Goal: Task Accomplishment & Management: Manage account settings

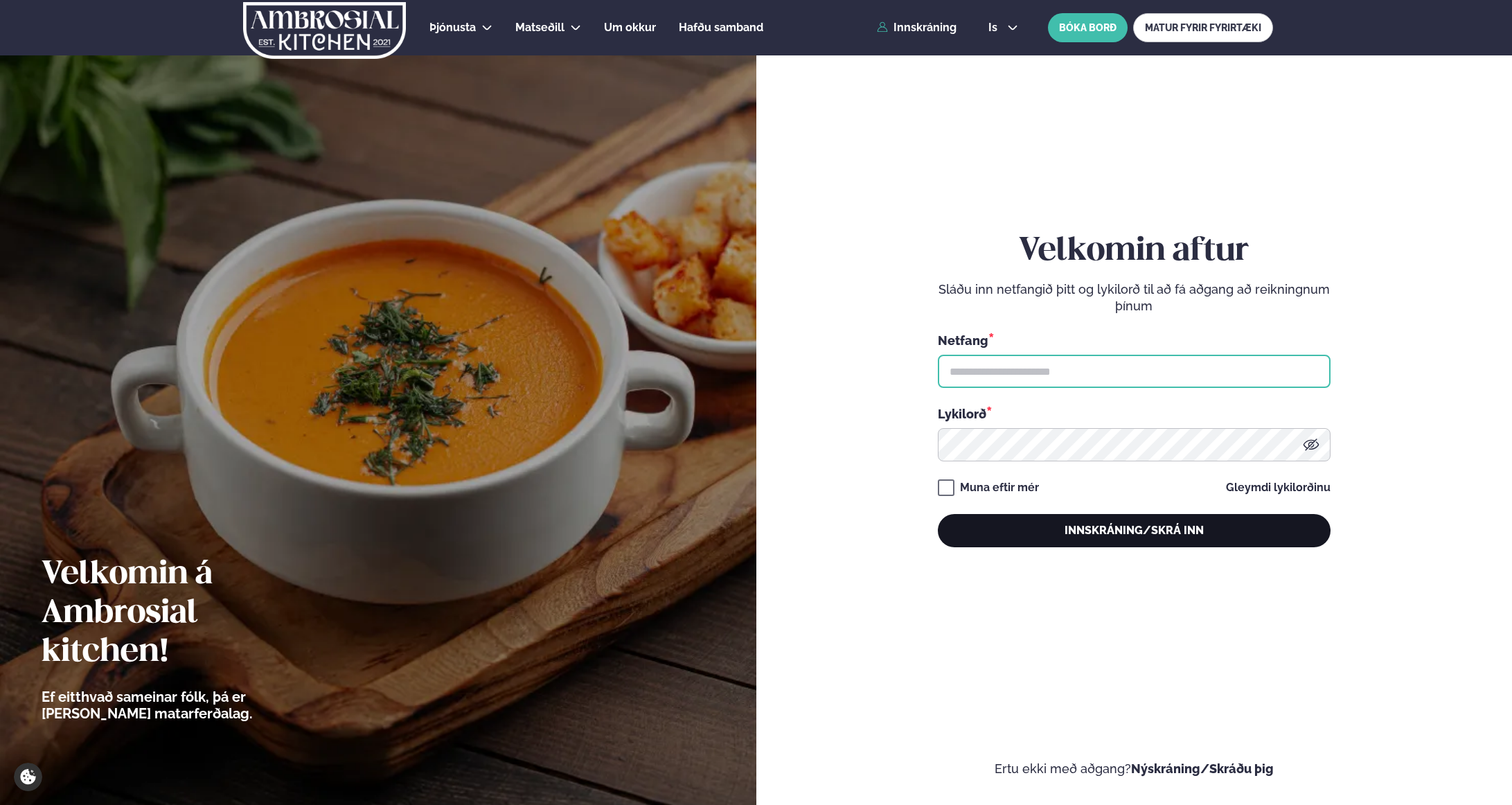
type input "**********"
click at [1142, 531] on button "Innskráning/Skrá inn" at bounding box center [1133, 530] width 393 height 33
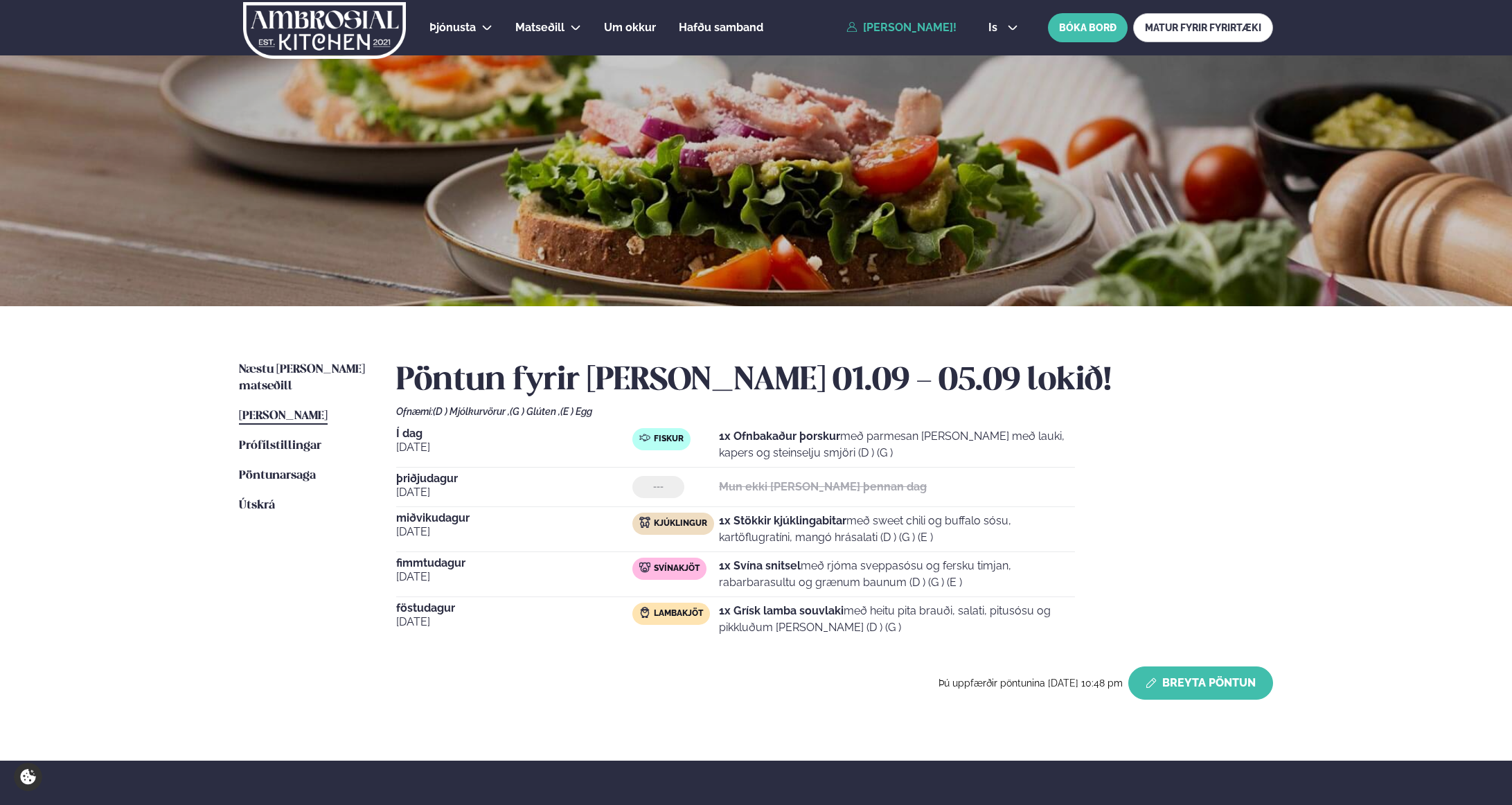
click at [1211, 685] on button "Breyta Pöntun" at bounding box center [1200, 683] width 145 height 33
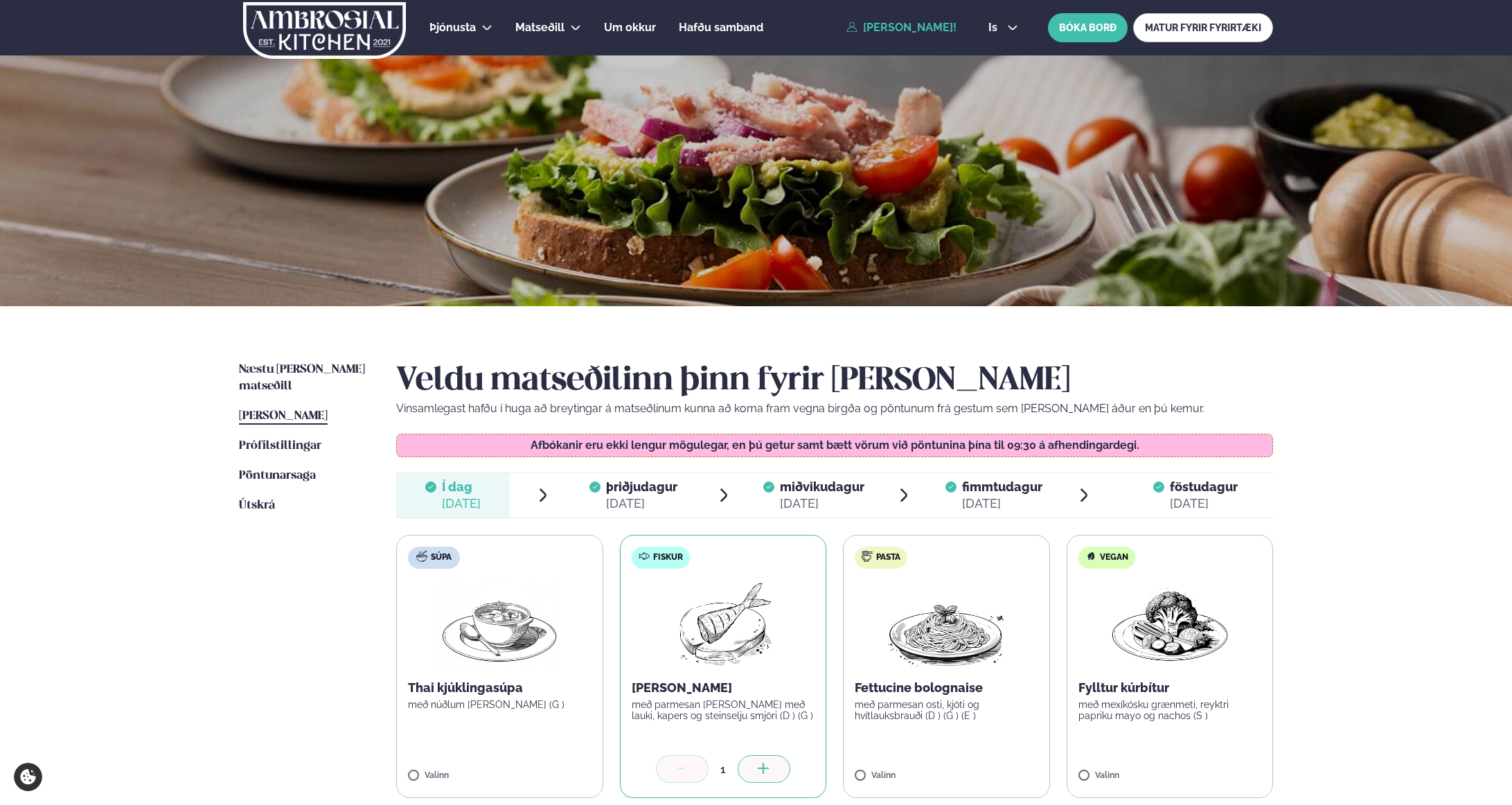
click at [1013, 486] on span "fimmtudagur" at bounding box center [1002, 487] width 80 height 15
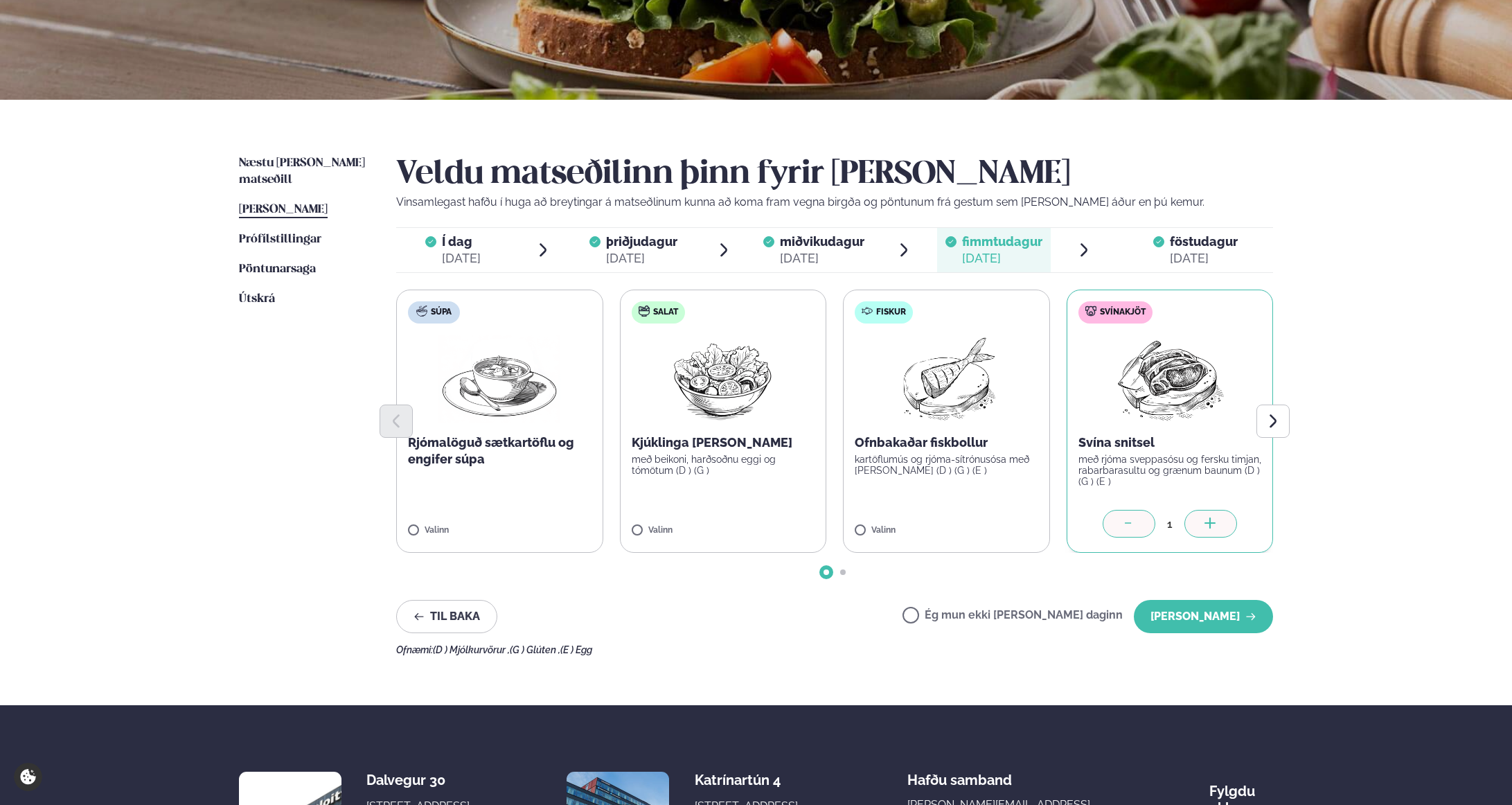
scroll to position [207, 0]
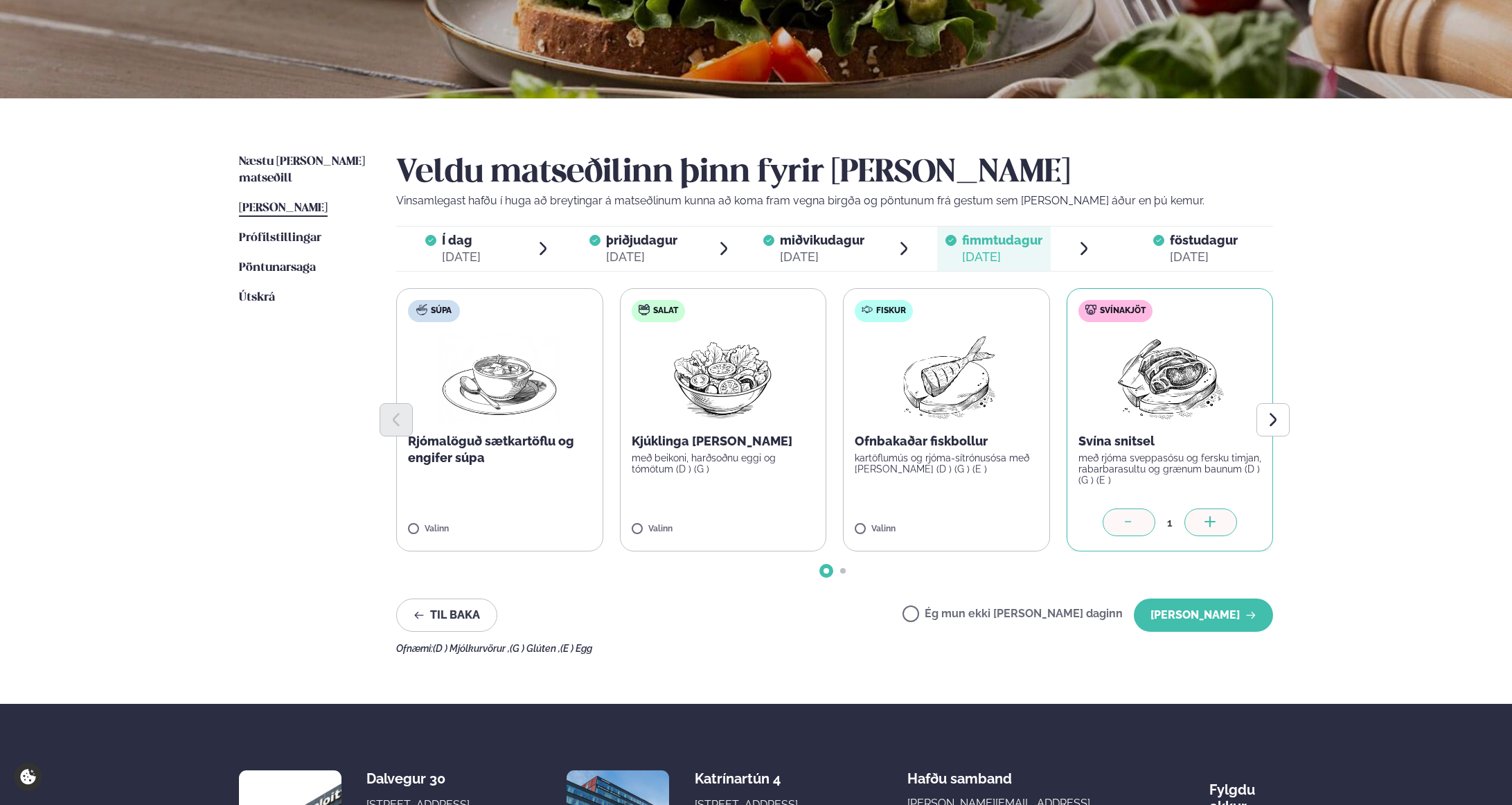
click at [1115, 517] on div at bounding box center [1128, 523] width 52 height 28
click at [1221, 612] on button "[PERSON_NAME]" at bounding box center [1203, 615] width 139 height 33
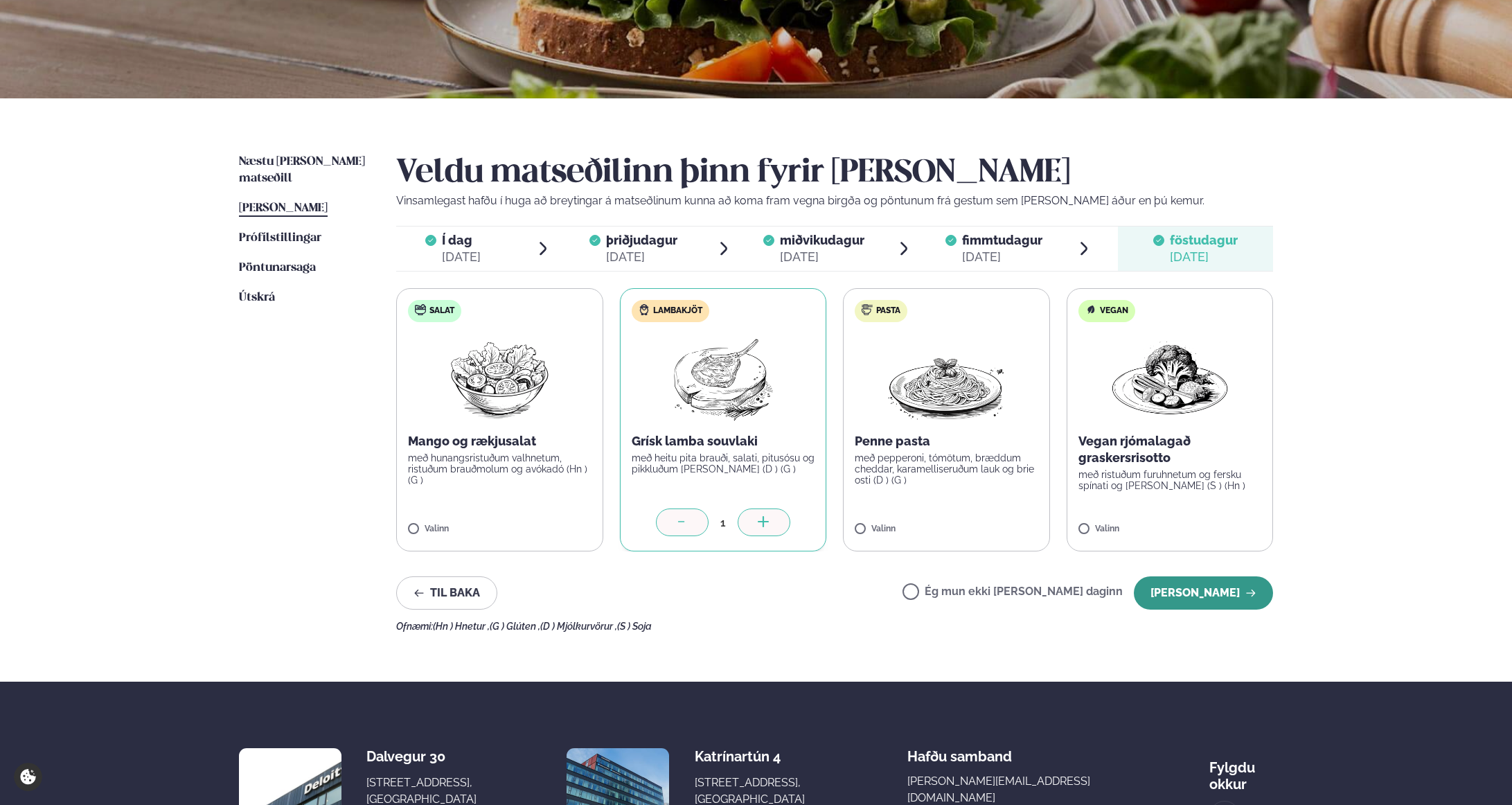
click at [1216, 590] on button "[PERSON_NAME]" at bounding box center [1203, 593] width 139 height 33
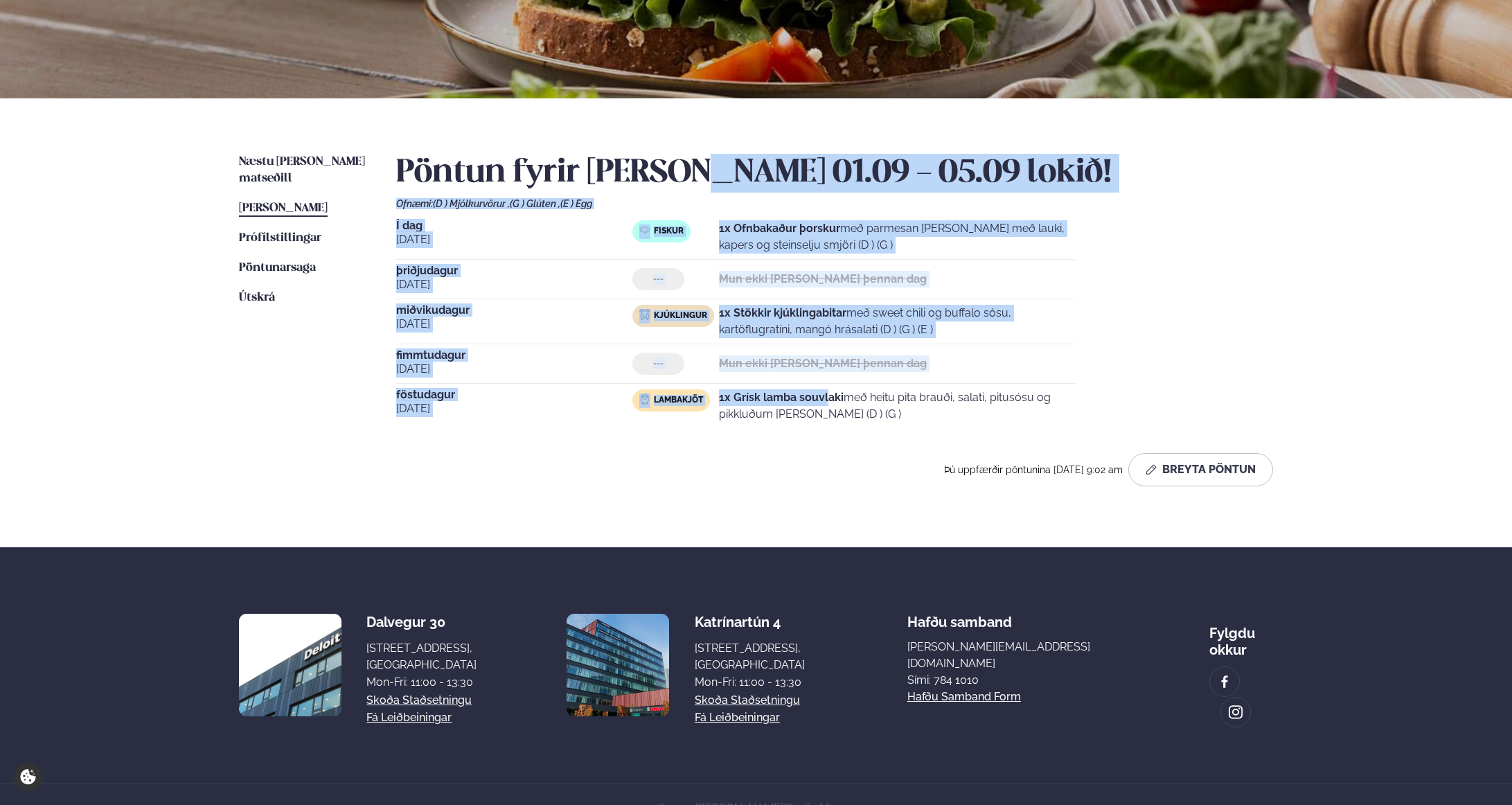
drag, startPoint x: 829, startPoint y: 403, endPoint x: 698, endPoint y: 189, distance: 250.9
click at [698, 189] on div "Pöntun fyrir [PERSON_NAME] 01.09 - 05.09 lokið! Ofnæmi: (D ) Mjólkurvörur , (G …" at bounding box center [834, 319] width 877 height 332
click at [736, 247] on p "1x Ofnbakaður þorskur með parmesan [PERSON_NAME] með lauki, kapers og steinselj…" at bounding box center [896, 237] width 356 height 33
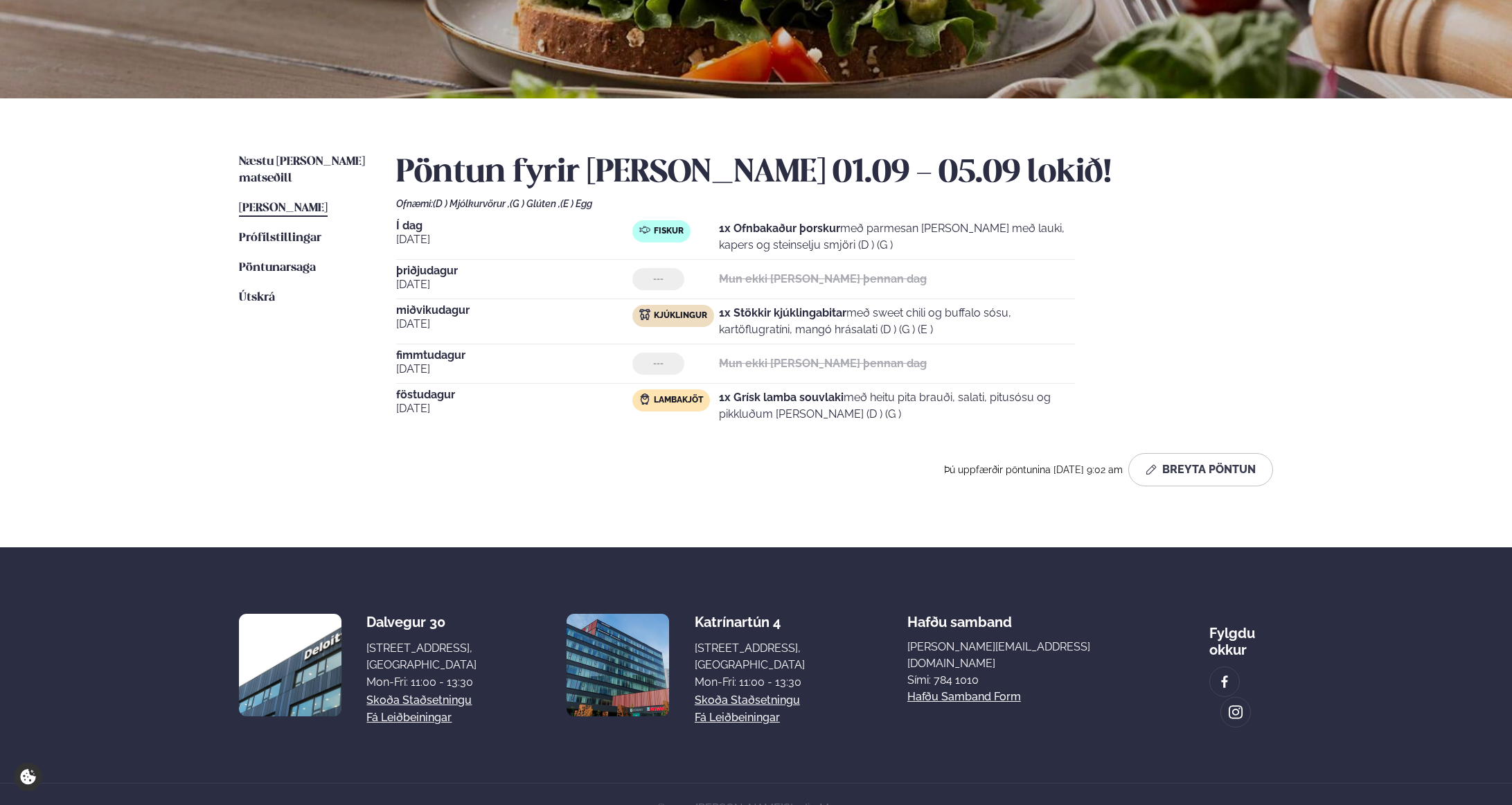
click at [564, 422] on div "[DATE]" at bounding box center [514, 406] width 236 height 33
